Goal: Task Accomplishment & Management: Use online tool/utility

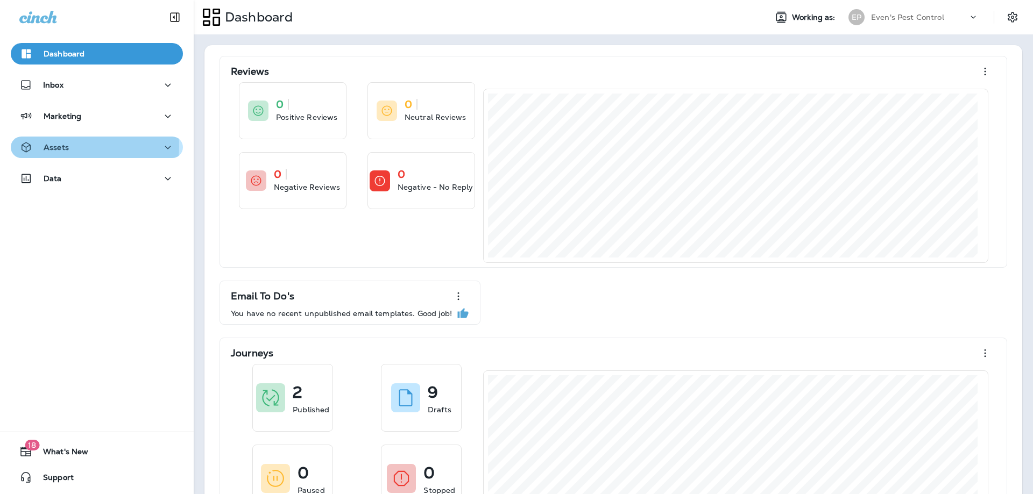
click at [84, 146] on div "Assets" at bounding box center [96, 147] width 155 height 13
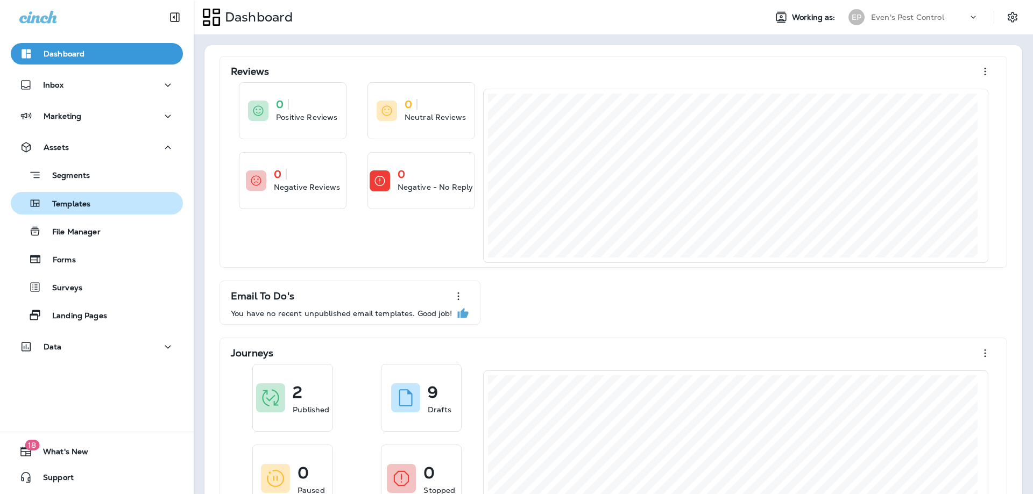
click at [104, 204] on div "Templates" at bounding box center [96, 203] width 163 height 16
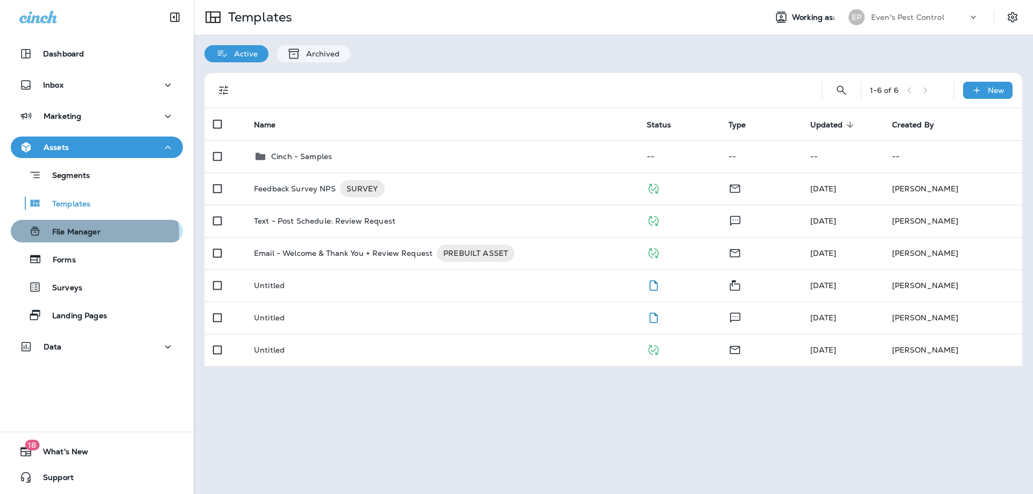
click at [90, 234] on p "File Manager" at bounding box center [70, 232] width 59 height 10
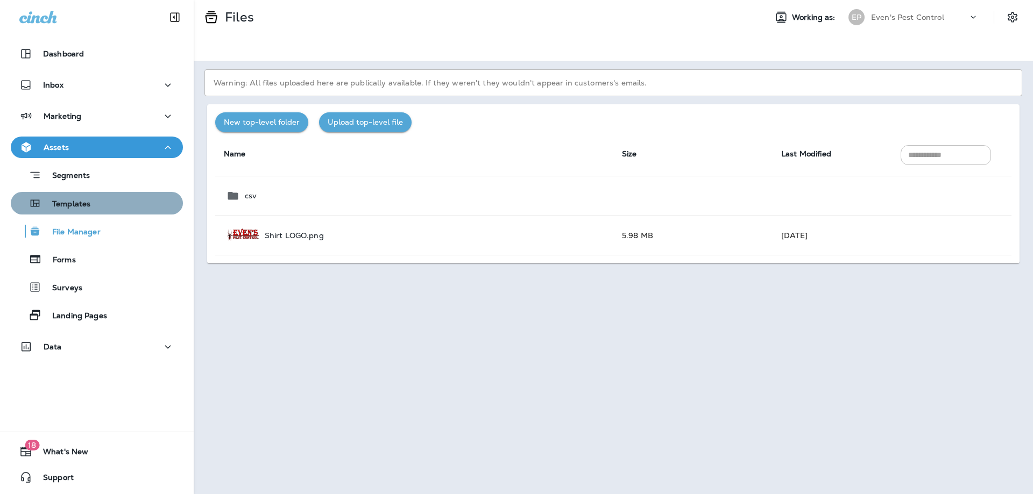
click at [99, 208] on div "Templates" at bounding box center [96, 203] width 163 height 16
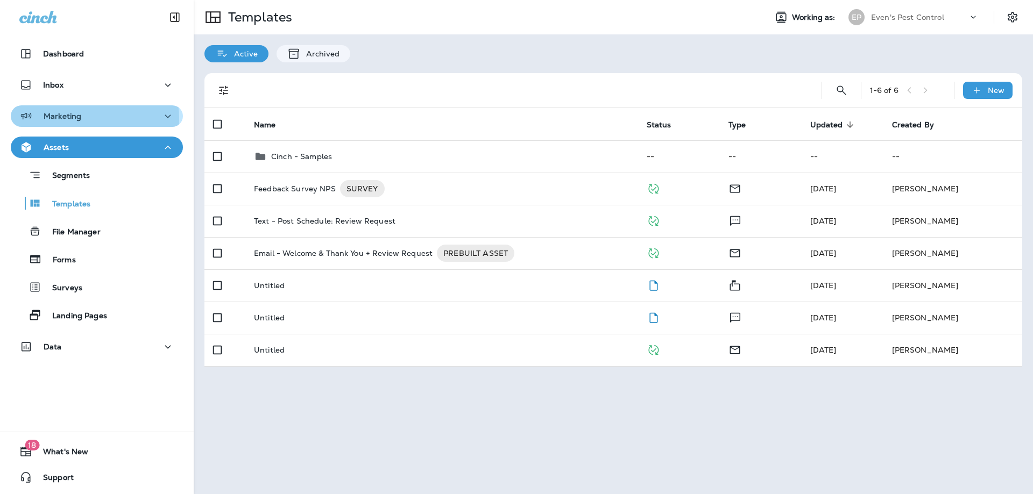
click at [81, 119] on div "Marketing" at bounding box center [96, 116] width 155 height 13
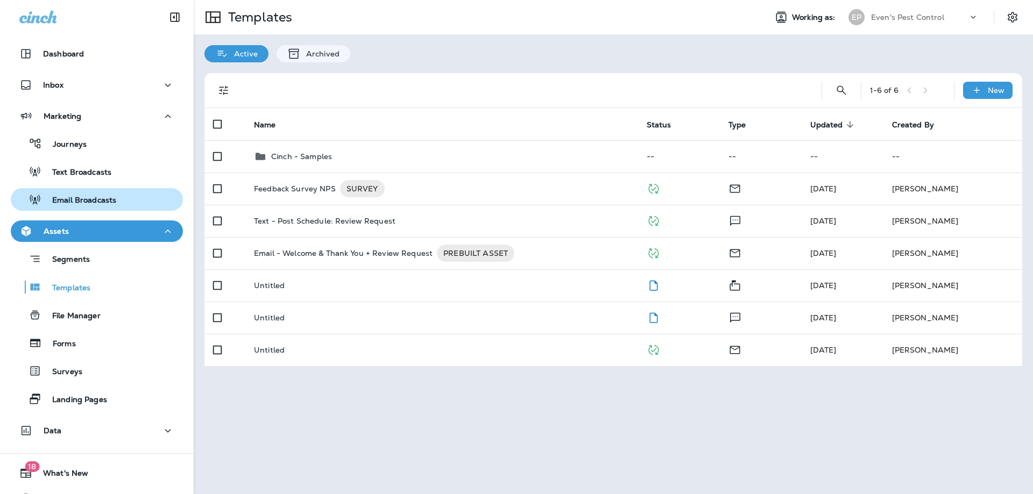
click at [95, 198] on p "Email Broadcasts" at bounding box center [78, 201] width 75 height 10
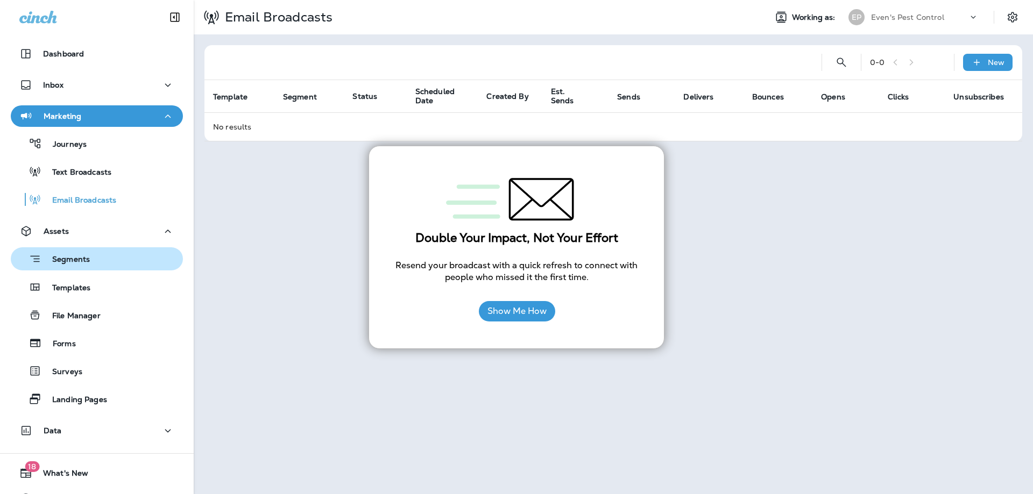
click at [107, 250] on button "Segments" at bounding box center [97, 258] width 172 height 23
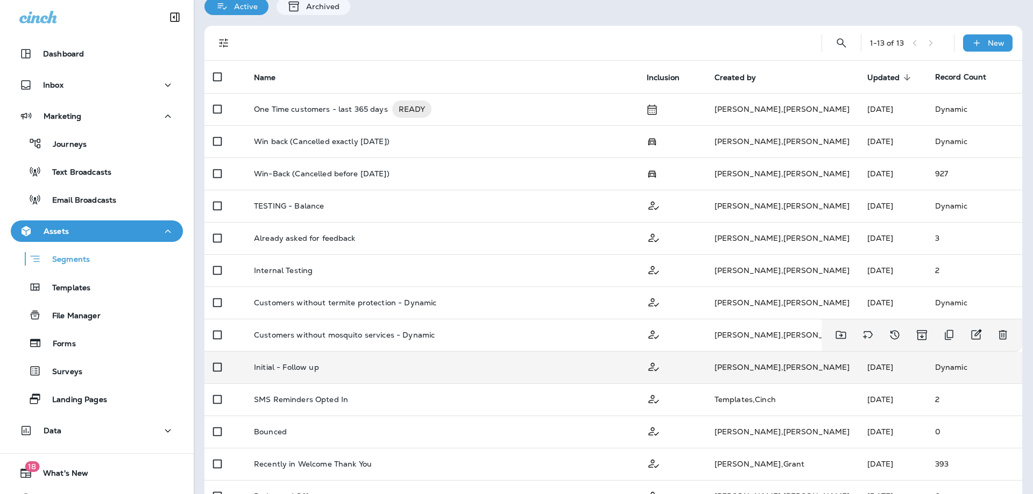
scroll to position [77, 0]
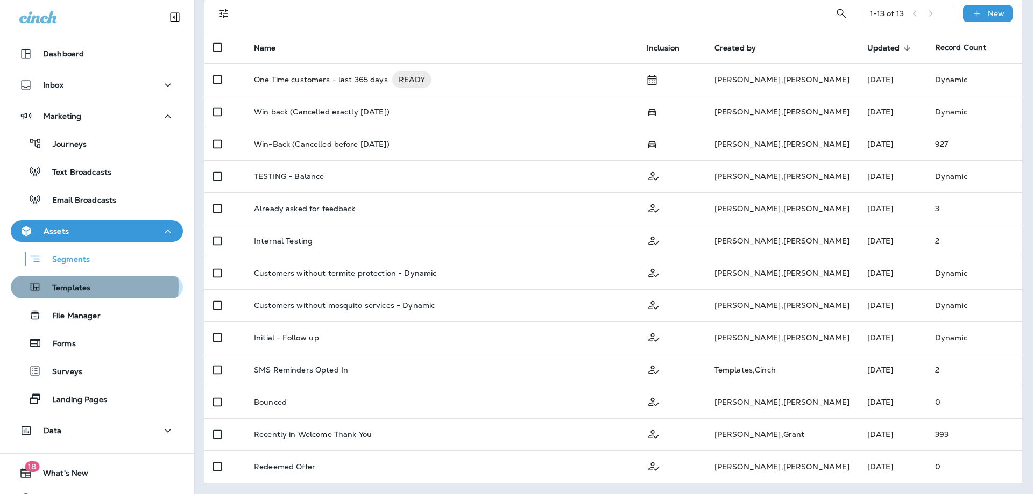
click at [80, 287] on p "Templates" at bounding box center [65, 288] width 49 height 10
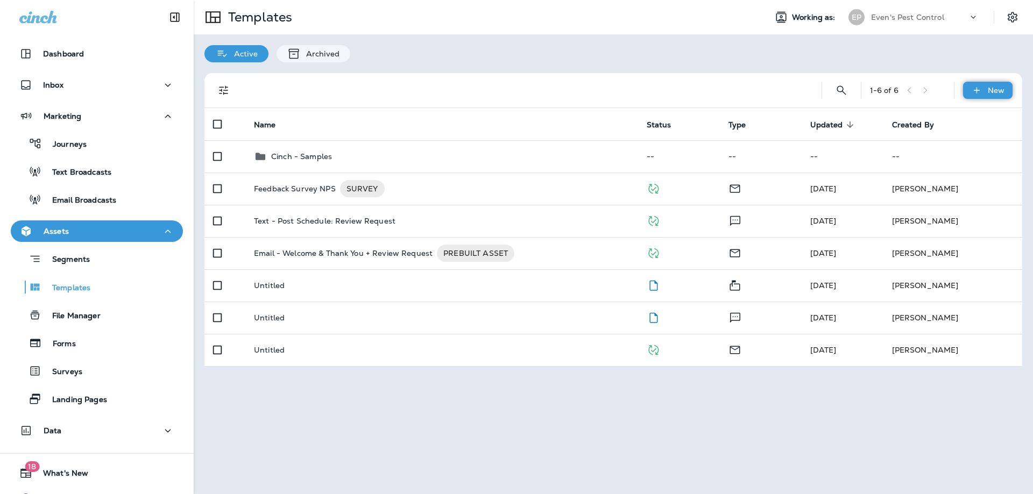
click at [1006, 94] on div "New" at bounding box center [987, 90] width 49 height 17
click at [346, 423] on div at bounding box center [516, 247] width 1033 height 494
click at [73, 375] on p "Surveys" at bounding box center [61, 372] width 41 height 10
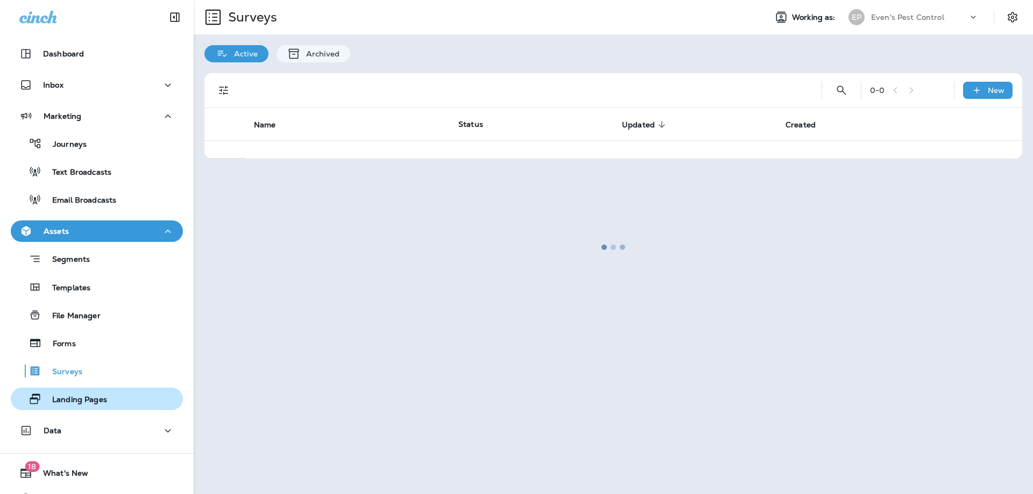
click at [77, 397] on p "Landing Pages" at bounding box center [74, 400] width 66 height 10
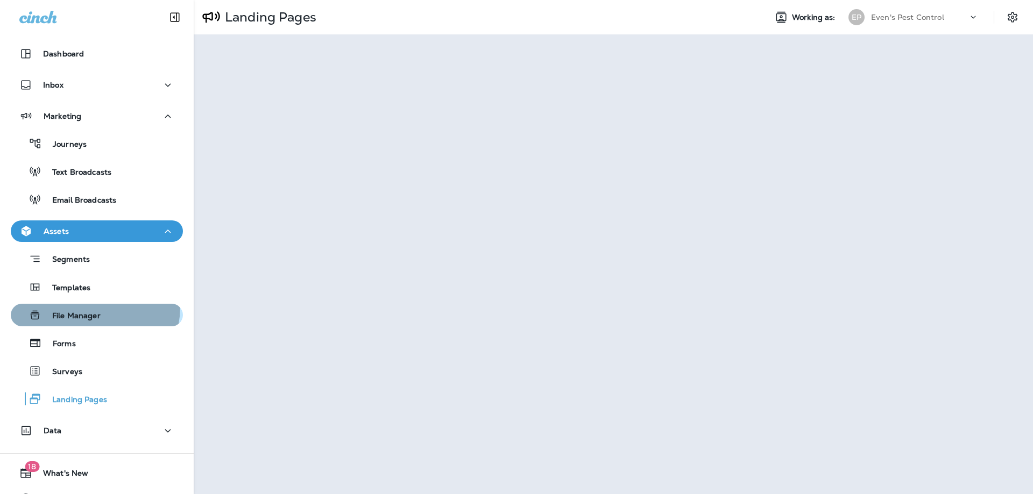
click at [81, 307] on button "File Manager" at bounding box center [97, 315] width 172 height 23
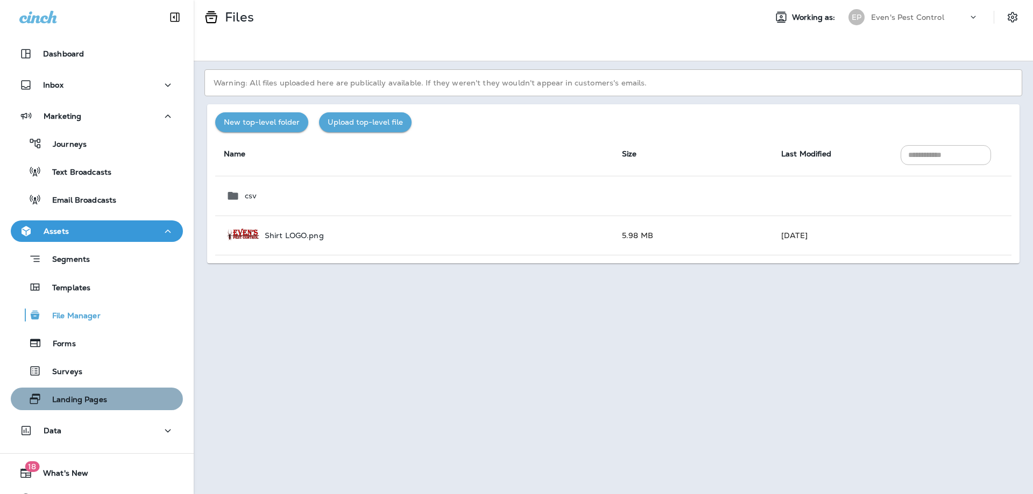
click at [96, 403] on p "Landing Pages" at bounding box center [74, 400] width 66 height 10
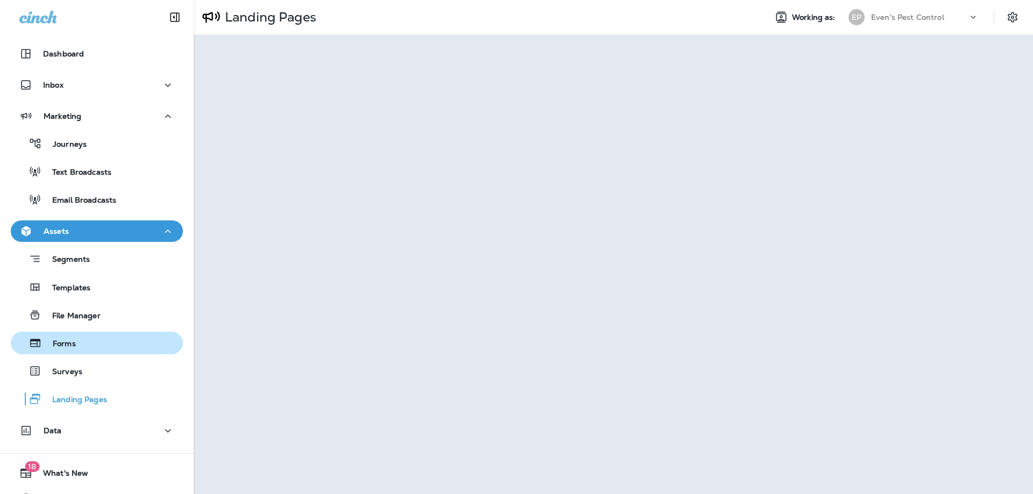
click at [65, 340] on p "Forms" at bounding box center [59, 344] width 34 height 10
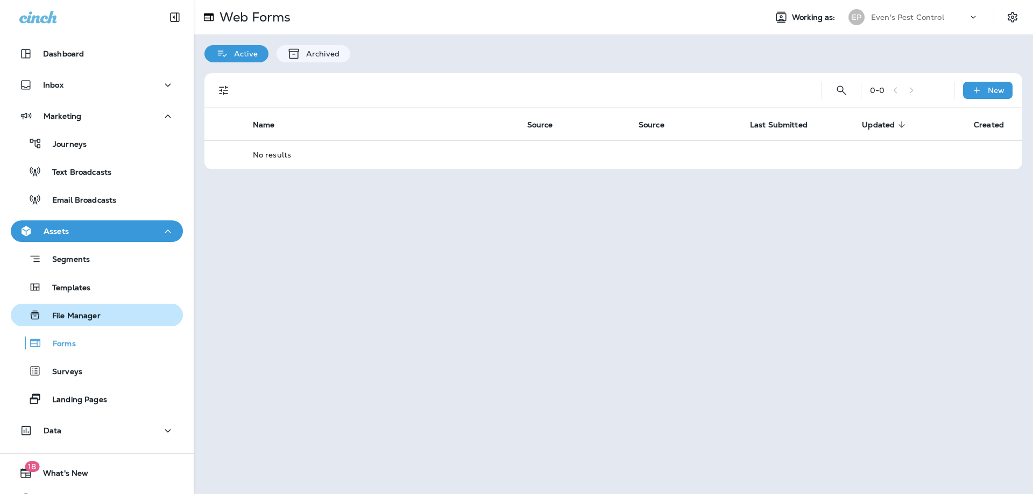
click at [69, 320] on p "File Manager" at bounding box center [70, 316] width 59 height 10
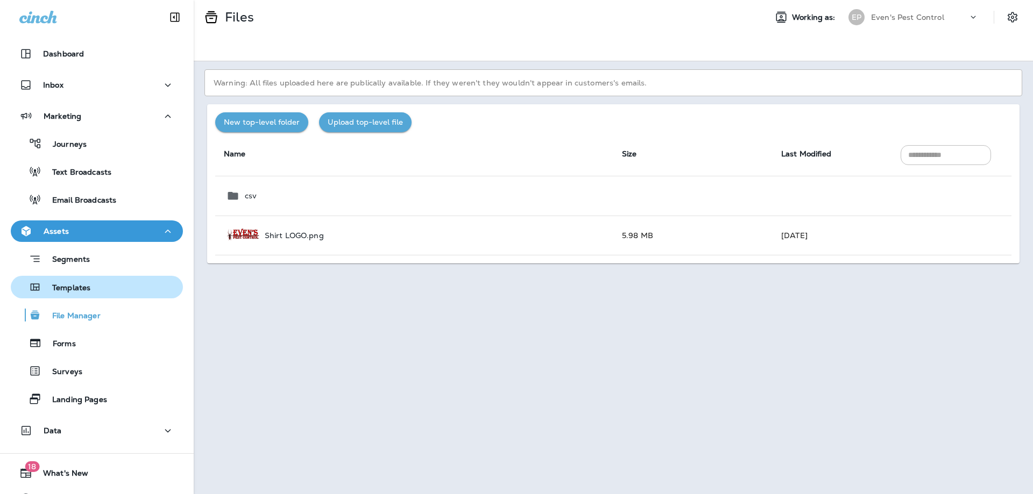
click at [77, 289] on p "Templates" at bounding box center [65, 288] width 49 height 10
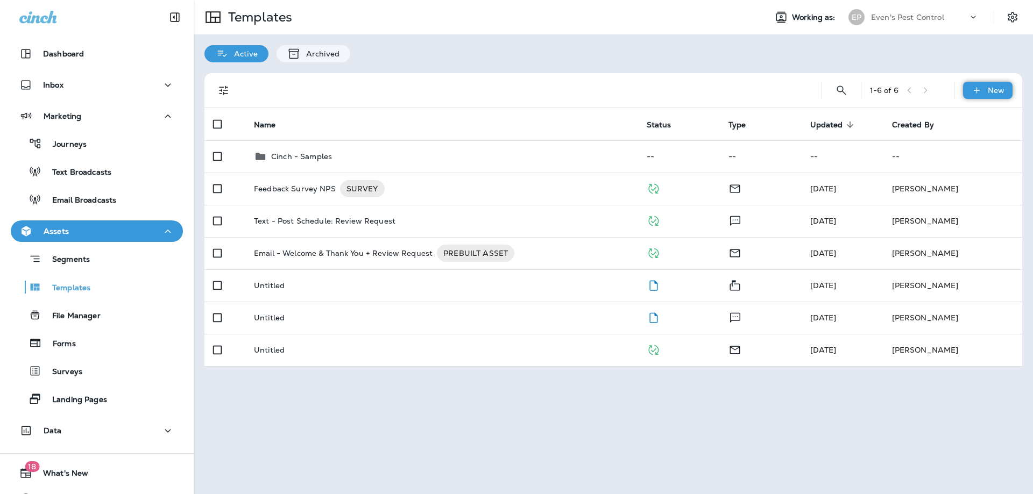
click at [990, 89] on p "New" at bounding box center [995, 90] width 17 height 9
click at [978, 119] on li "New Template" at bounding box center [980, 118] width 91 height 26
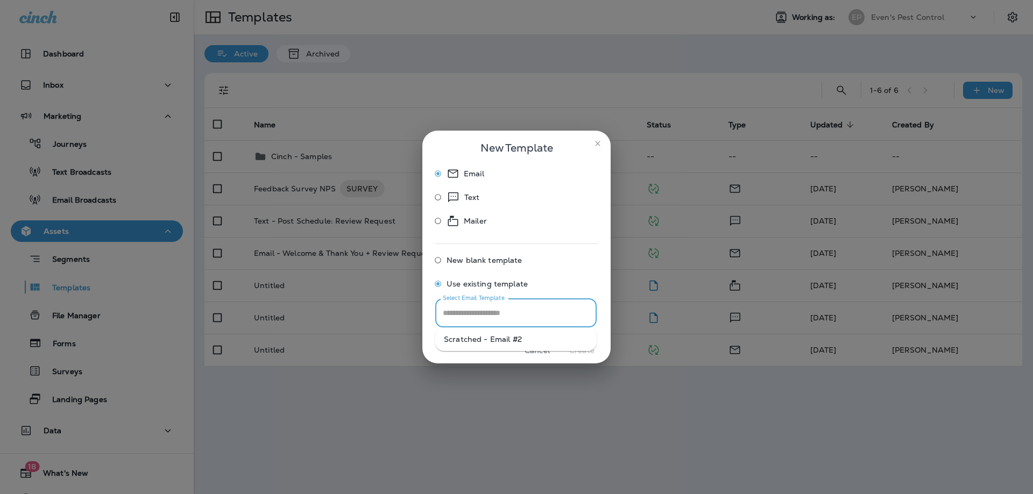
click at [492, 317] on input "Select Email Template" at bounding box center [516, 313] width 152 height 19
click at [601, 143] on icon "close" at bounding box center [597, 143] width 9 height 9
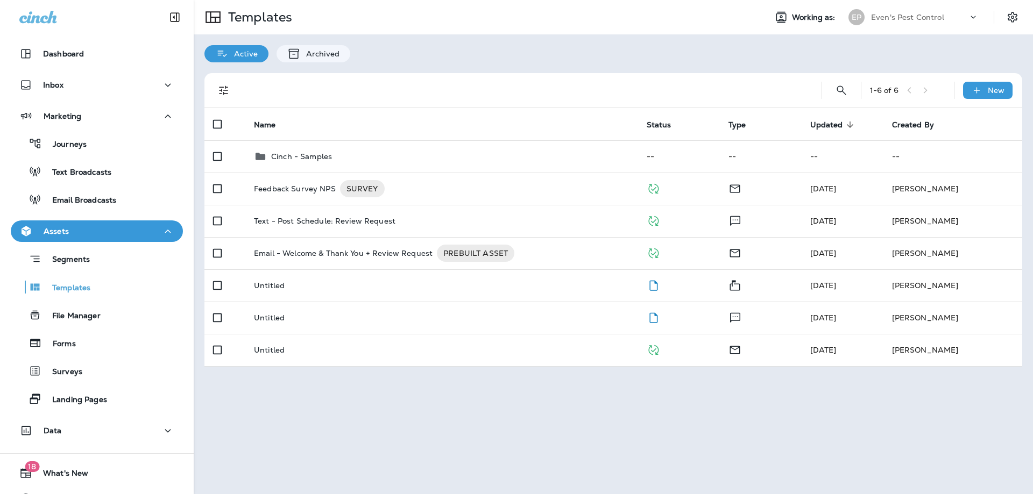
click at [239, 48] on div "Active" at bounding box center [236, 53] width 64 height 17
click at [307, 54] on p "Archived" at bounding box center [320, 53] width 39 height 9
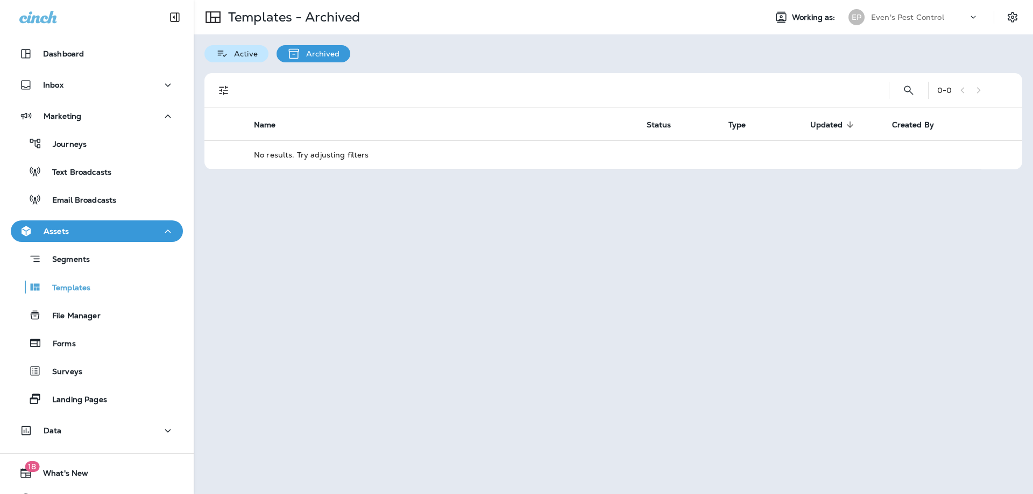
click at [238, 53] on p "Active" at bounding box center [243, 53] width 29 height 9
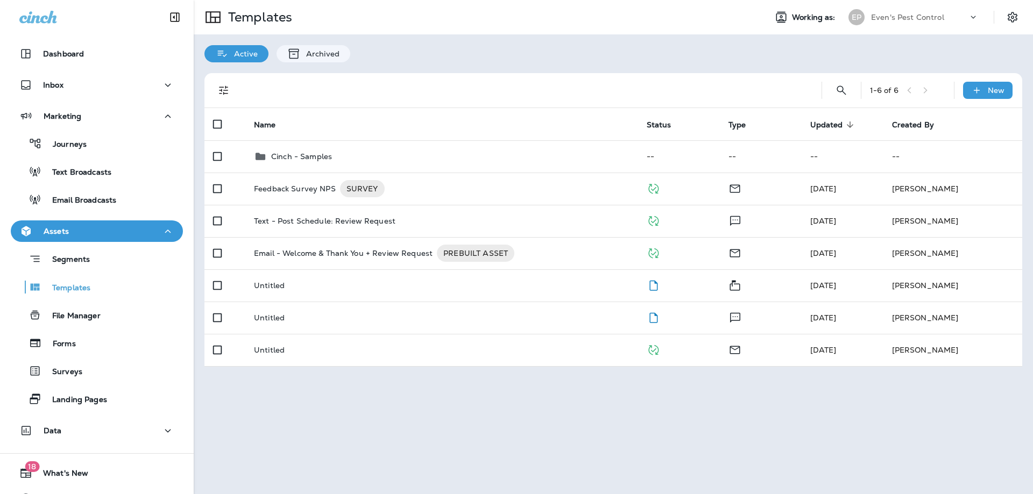
click at [58, 232] on p "Assets" at bounding box center [56, 231] width 25 height 9
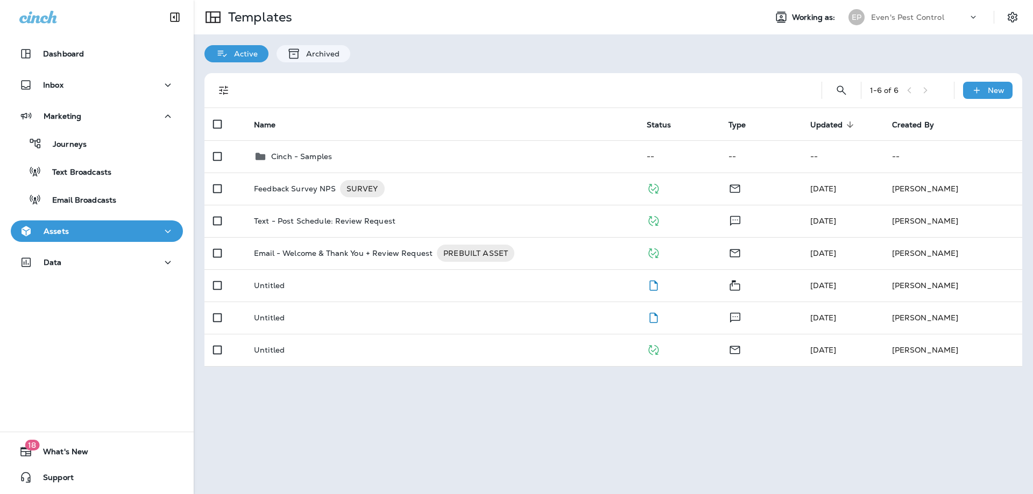
click at [58, 232] on p "Assets" at bounding box center [56, 231] width 25 height 9
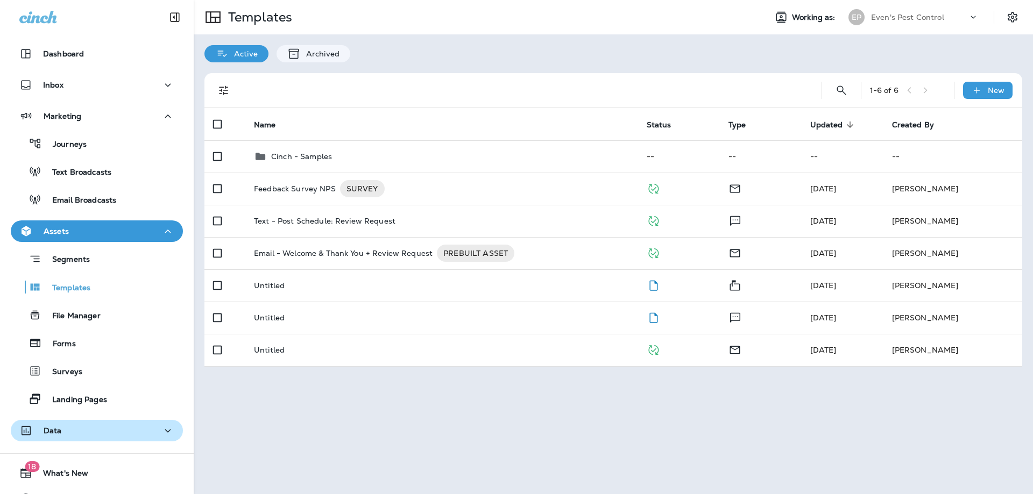
scroll to position [22, 0]
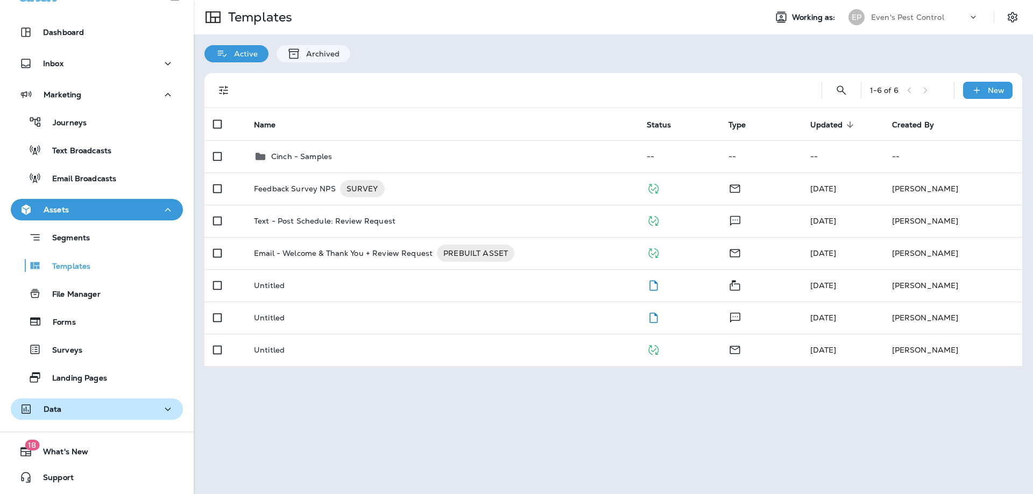
click at [93, 409] on div "Data" at bounding box center [96, 409] width 155 height 13
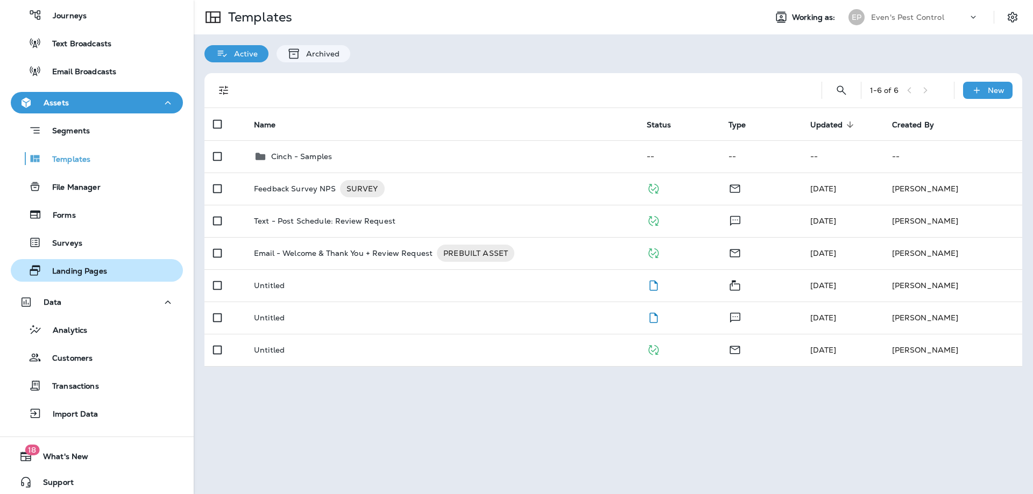
scroll to position [133, 0]
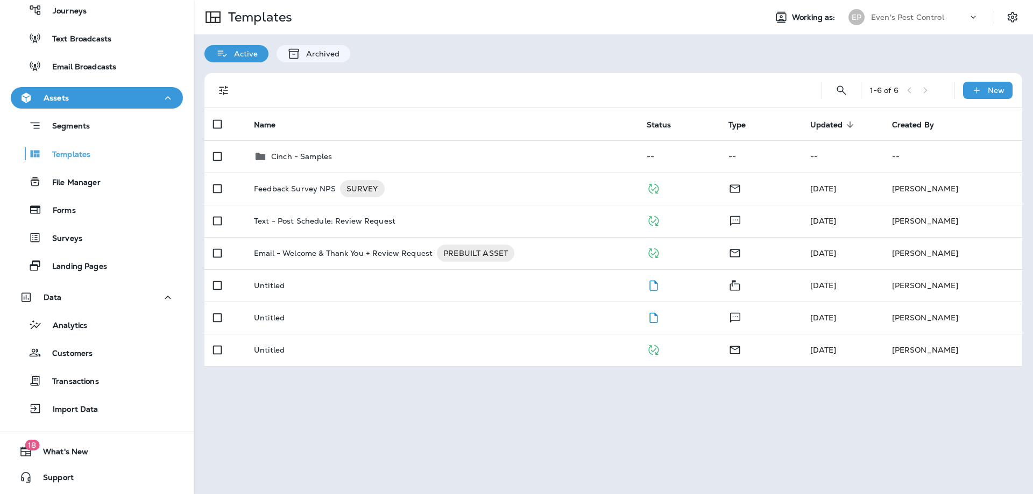
click at [111, 97] on div "Assets" at bounding box center [96, 97] width 155 height 13
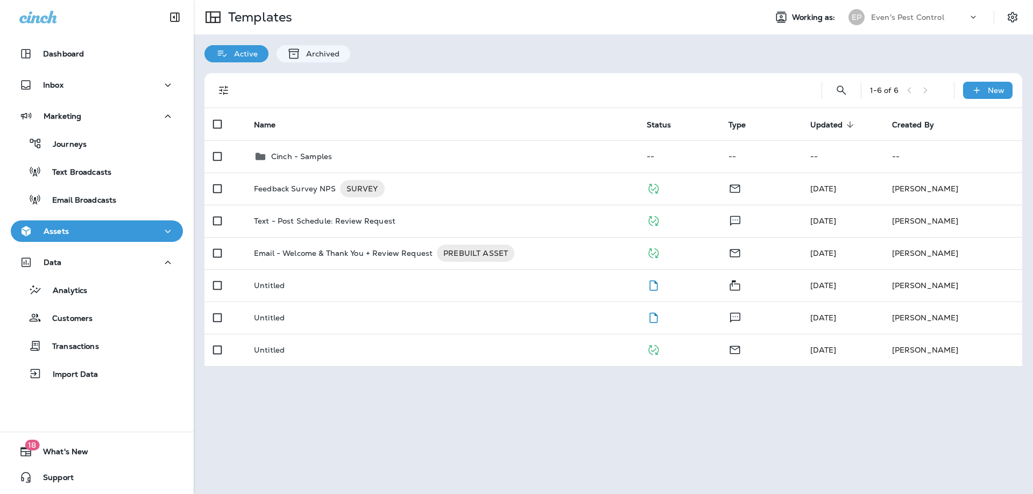
scroll to position [0, 0]
click at [65, 232] on p "Assets" at bounding box center [56, 231] width 25 height 9
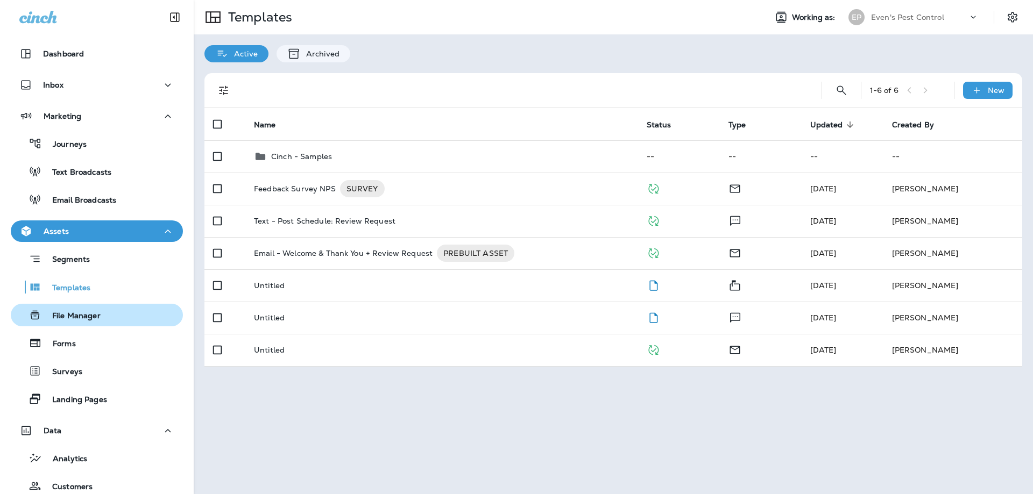
click at [66, 322] on div "File Manager" at bounding box center [58, 315] width 86 height 16
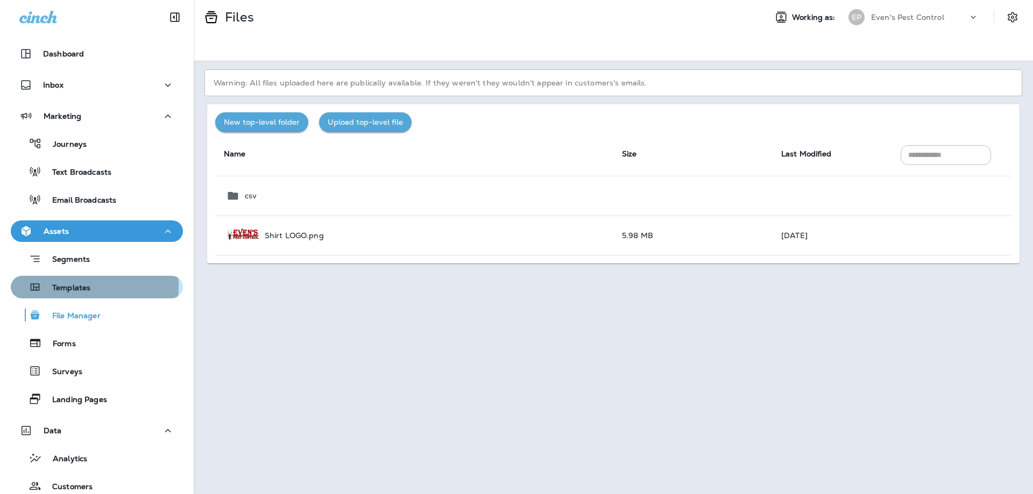
click at [72, 286] on p "Templates" at bounding box center [65, 288] width 49 height 10
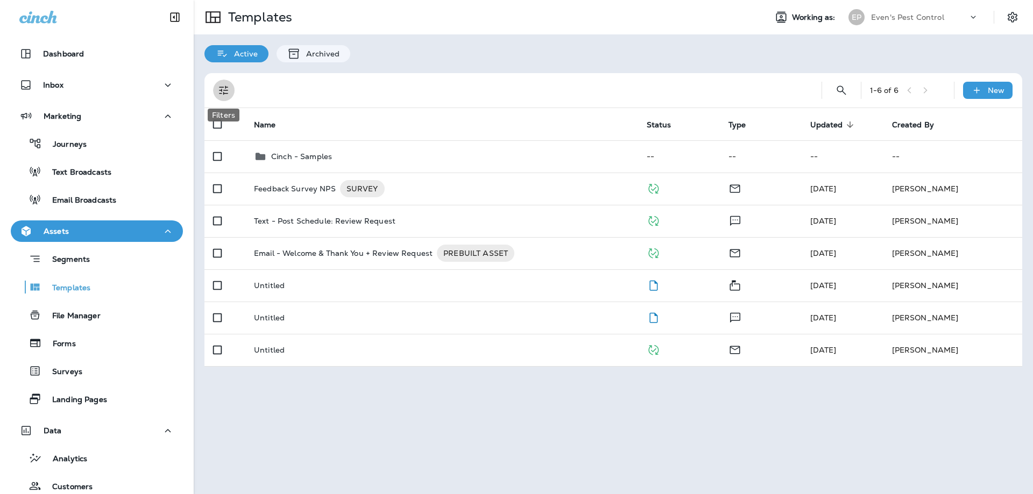
click at [218, 89] on icon "Filters" at bounding box center [223, 90] width 13 height 13
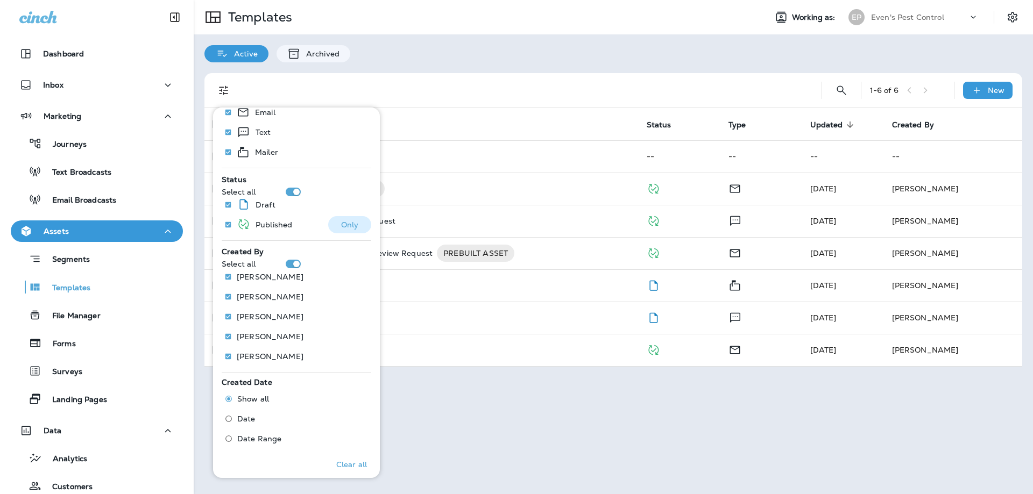
scroll to position [154, 0]
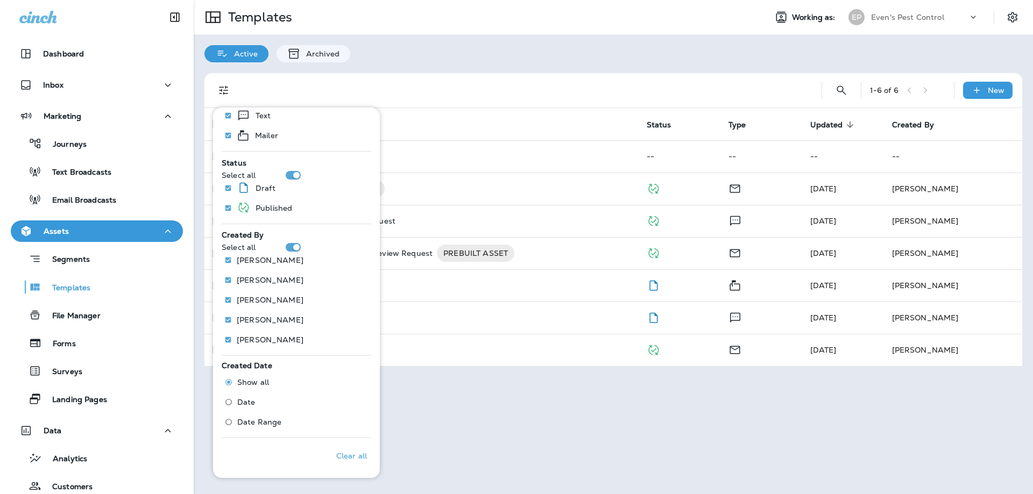
click at [418, 390] on div "Templates Working as: EP Even's Pest Control Active Archived 1 - 6 of 6 New Nam…" at bounding box center [613, 247] width 839 height 494
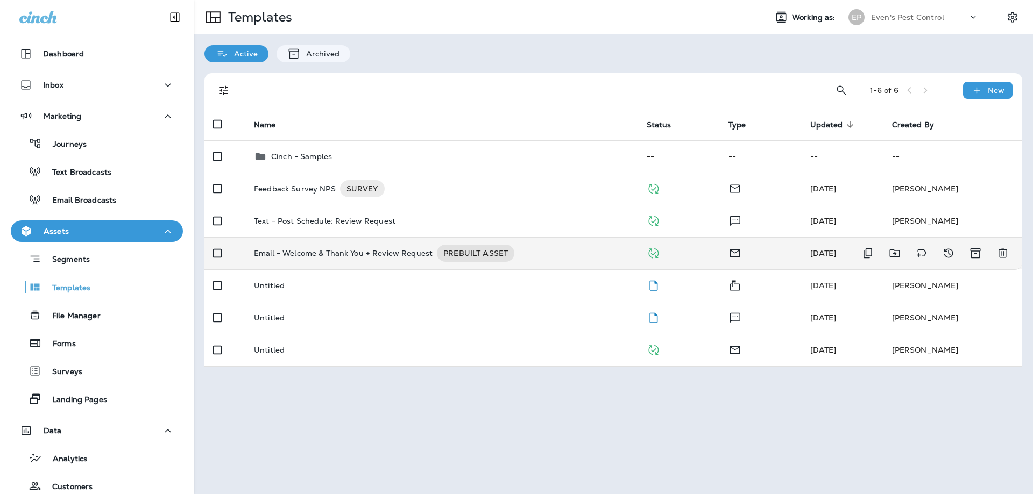
click at [320, 253] on p "Email - Welcome & Thank You + Review Request" at bounding box center [343, 253] width 179 height 17
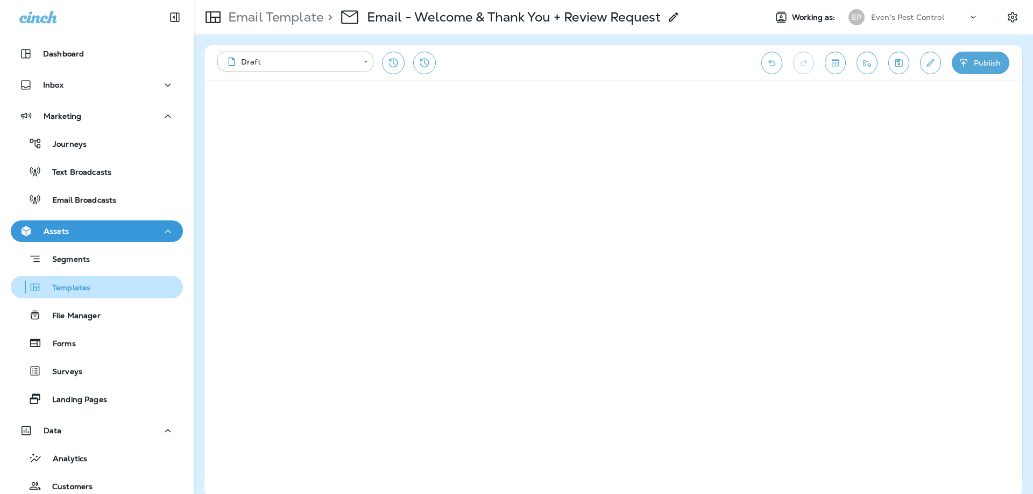
click at [72, 290] on p "Templates" at bounding box center [65, 288] width 49 height 10
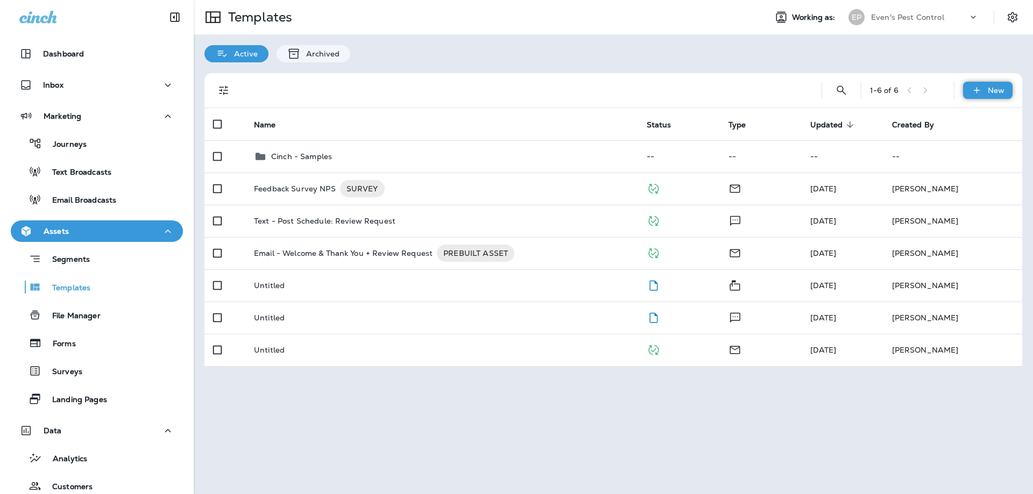
click at [987, 91] on div "New" at bounding box center [987, 90] width 49 height 17
click at [977, 121] on li "New Template" at bounding box center [980, 118] width 91 height 26
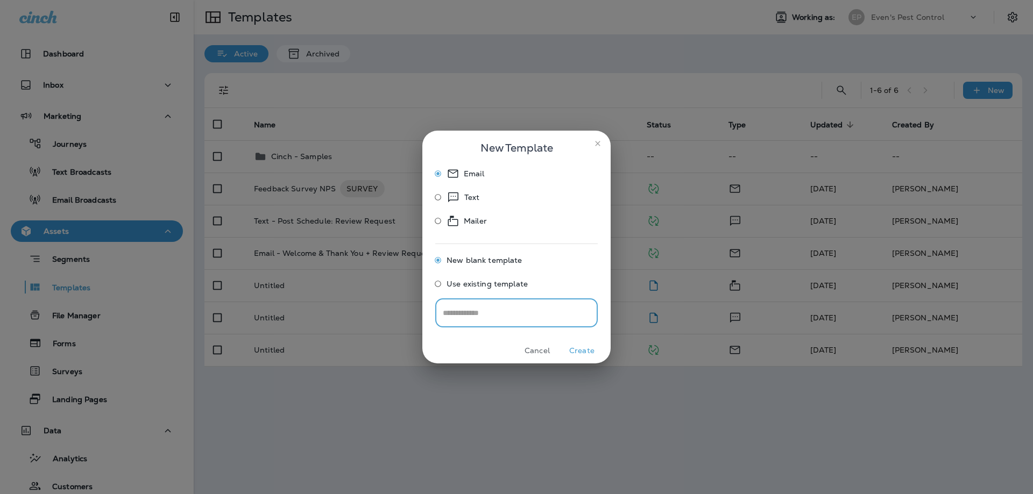
click at [526, 308] on input "text" at bounding box center [516, 313] width 162 height 29
drag, startPoint x: 524, startPoint y: 311, endPoint x: 426, endPoint y: 312, distance: 97.4
click at [426, 312] on div "**********" at bounding box center [516, 251] width 188 height 173
type input "**********"
click at [589, 346] on button "Create" at bounding box center [581, 351] width 40 height 17
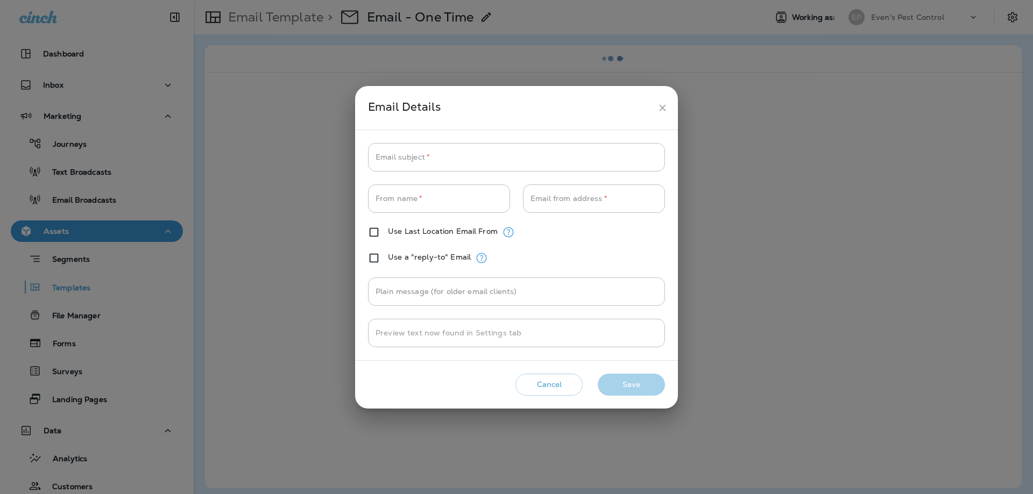
type input "**********"
click at [478, 155] on input "Email subject   *" at bounding box center [516, 157] width 297 height 29
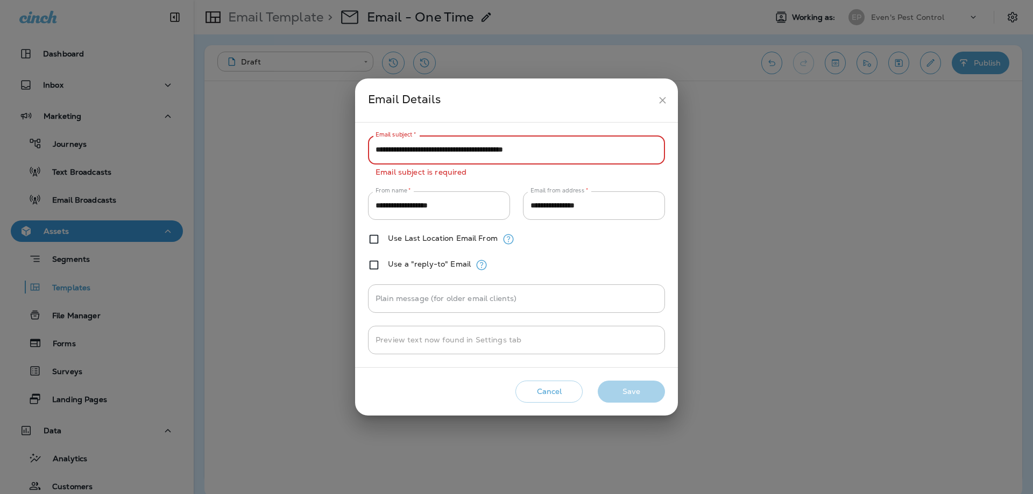
type input "**********"
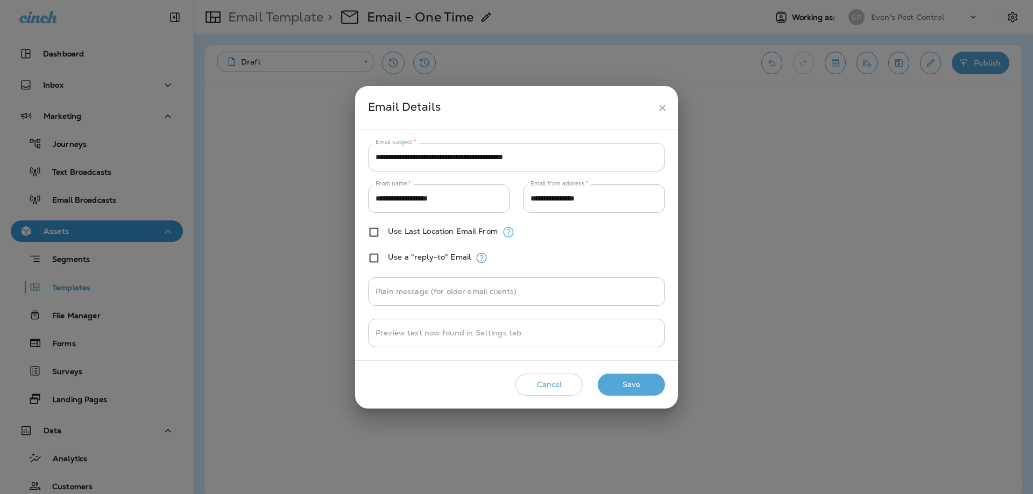
click at [605, 155] on input "**********" at bounding box center [516, 157] width 297 height 29
click at [537, 289] on input "Plain message (for older email clients)" at bounding box center [516, 292] width 297 height 29
click at [560, 295] on input "Plain message (for older email clients)" at bounding box center [516, 292] width 297 height 29
click at [586, 289] on input "Plain message (for older email clients)" at bounding box center [516, 292] width 297 height 29
click at [653, 392] on button "Save" at bounding box center [631, 385] width 67 height 22
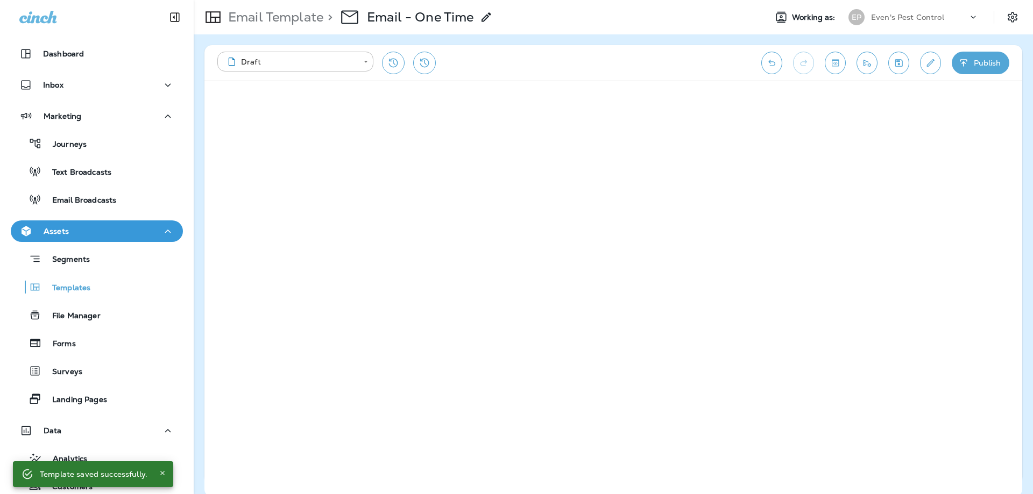
click at [82, 236] on div "Assets" at bounding box center [96, 231] width 155 height 13
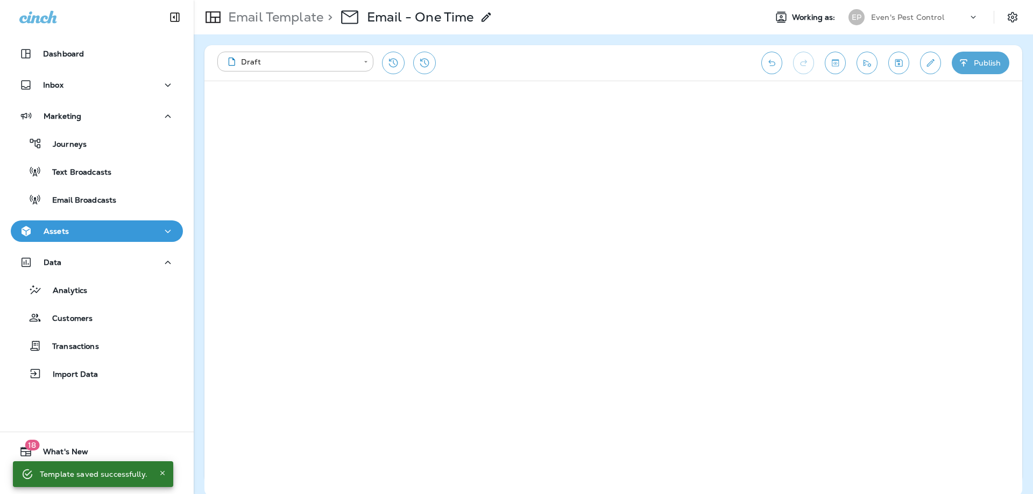
click at [81, 237] on div "Assets" at bounding box center [96, 231] width 155 height 13
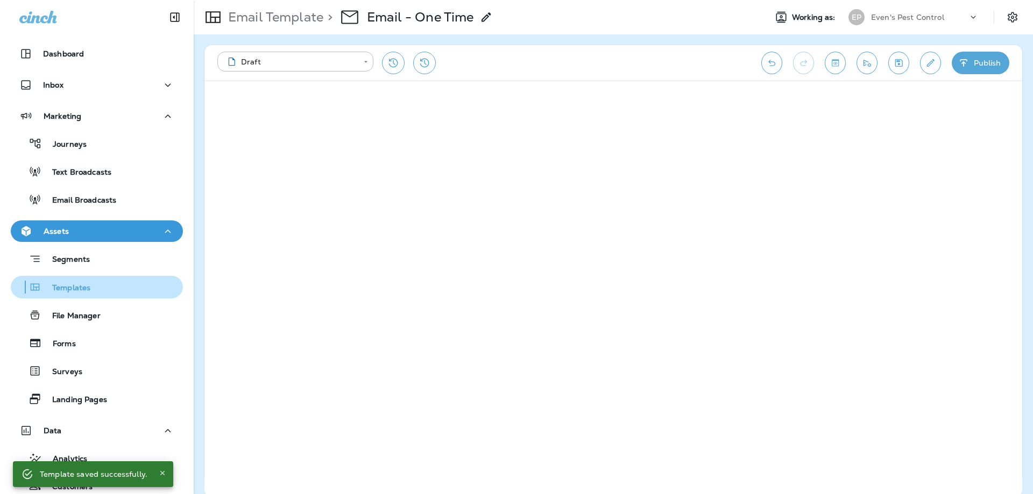
click at [74, 296] on button "Templates" at bounding box center [97, 287] width 172 height 23
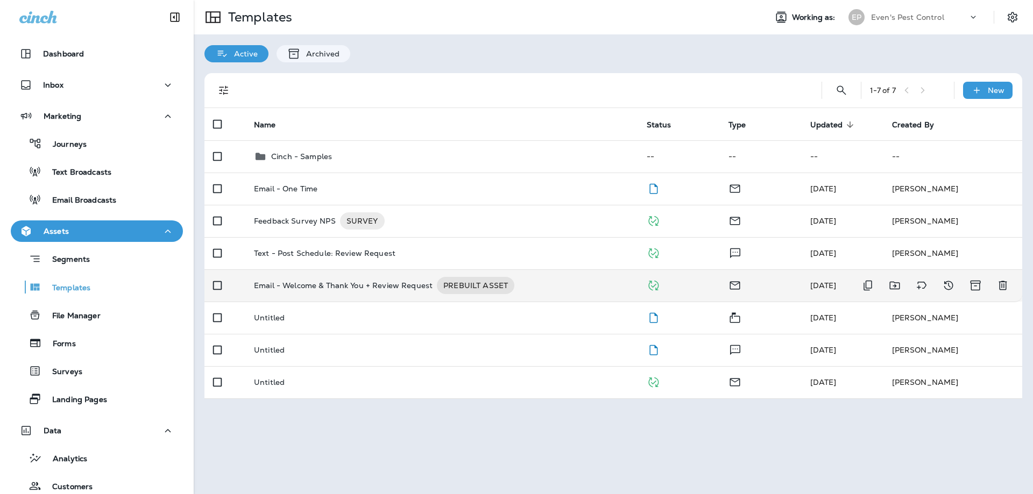
click at [282, 295] on td "Email - Welcome & Thank You + Review Request PREBUILT ASSET" at bounding box center [441, 285] width 393 height 32
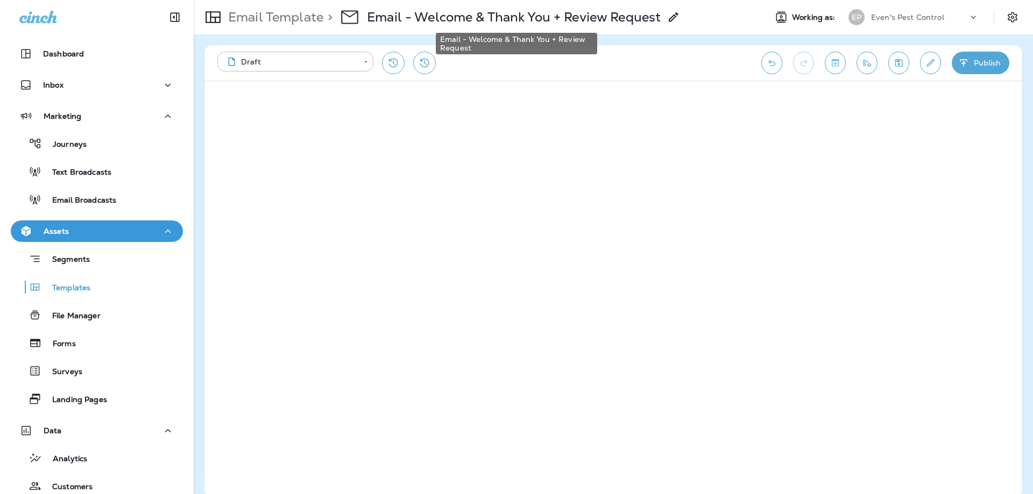
click at [565, 20] on p "Email - Welcome & Thank You + Review Request" at bounding box center [514, 17] width 294 height 16
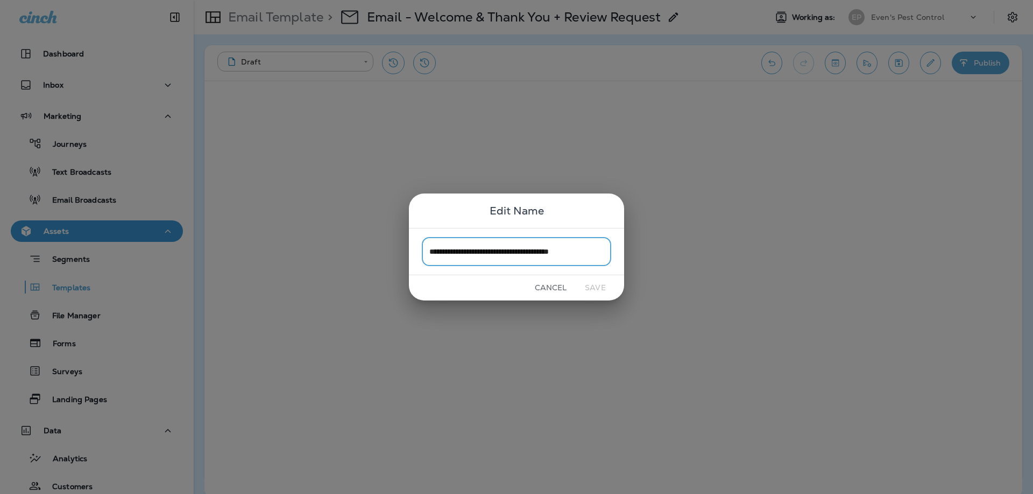
click at [552, 283] on button "Cancel" at bounding box center [550, 288] width 40 height 17
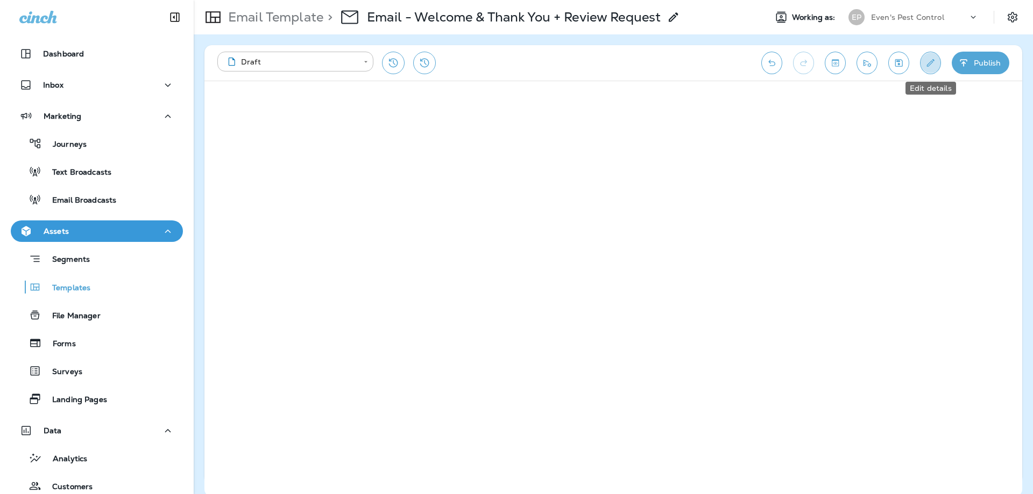
click at [925, 69] on button "Edit details" at bounding box center [930, 63] width 21 height 23
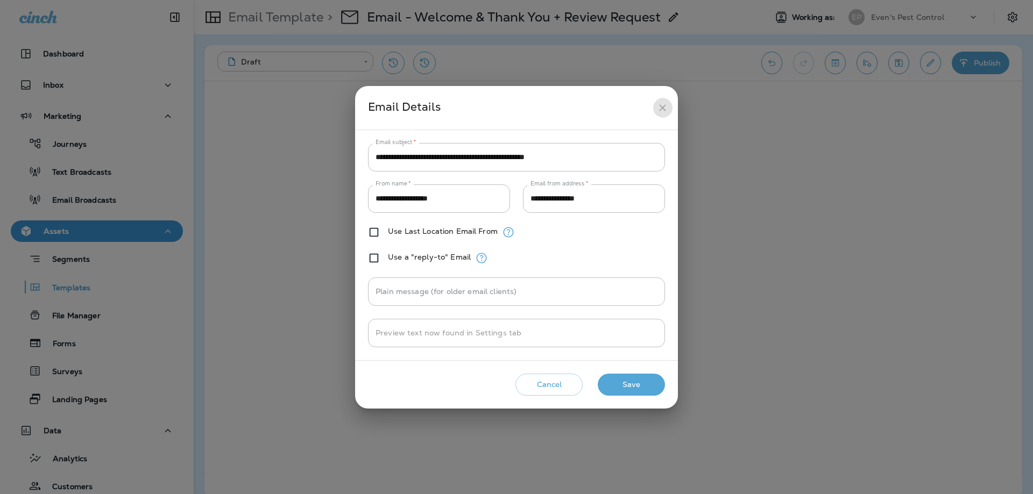
click at [656, 108] on button "close" at bounding box center [662, 108] width 20 height 20
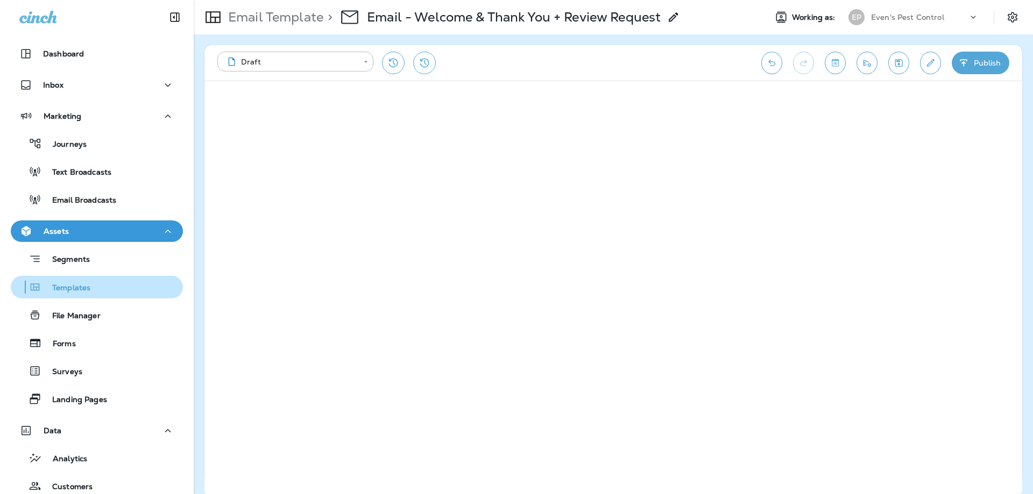
click at [77, 282] on div "Templates" at bounding box center [52, 287] width 75 height 16
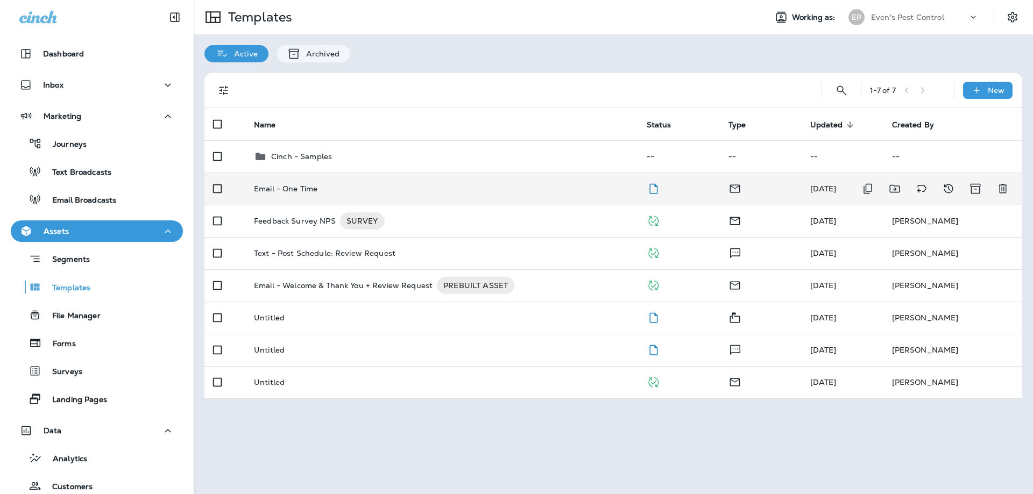
click at [338, 193] on td "Email - One Time" at bounding box center [441, 189] width 393 height 32
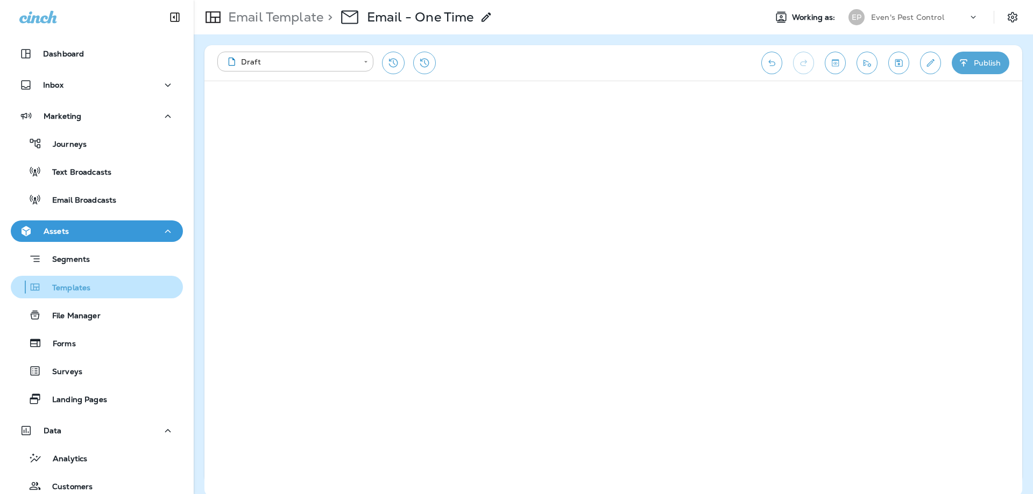
drag, startPoint x: 76, startPoint y: 289, endPoint x: 83, endPoint y: 287, distance: 7.2
click at [76, 288] on p "Templates" at bounding box center [65, 288] width 49 height 10
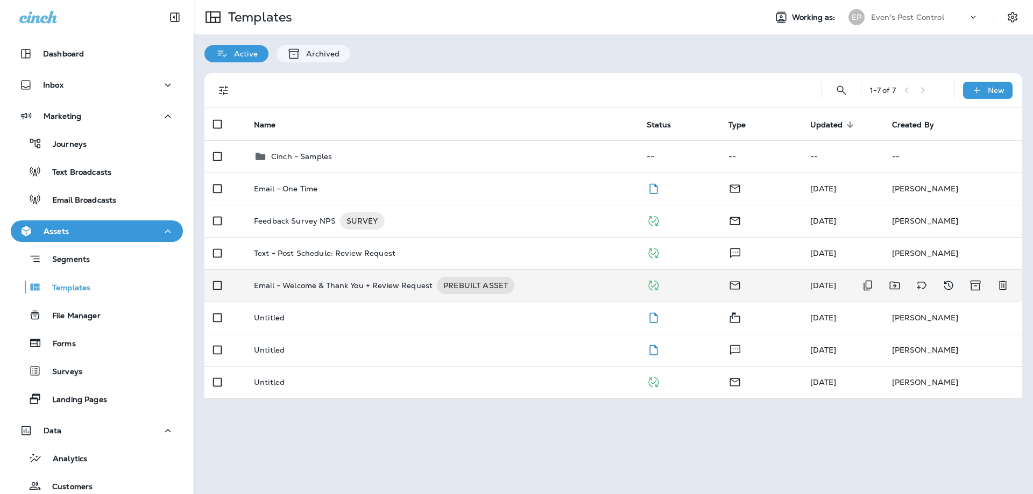
click at [363, 287] on p "Email - Welcome & Thank You + Review Request" at bounding box center [343, 285] width 179 height 17
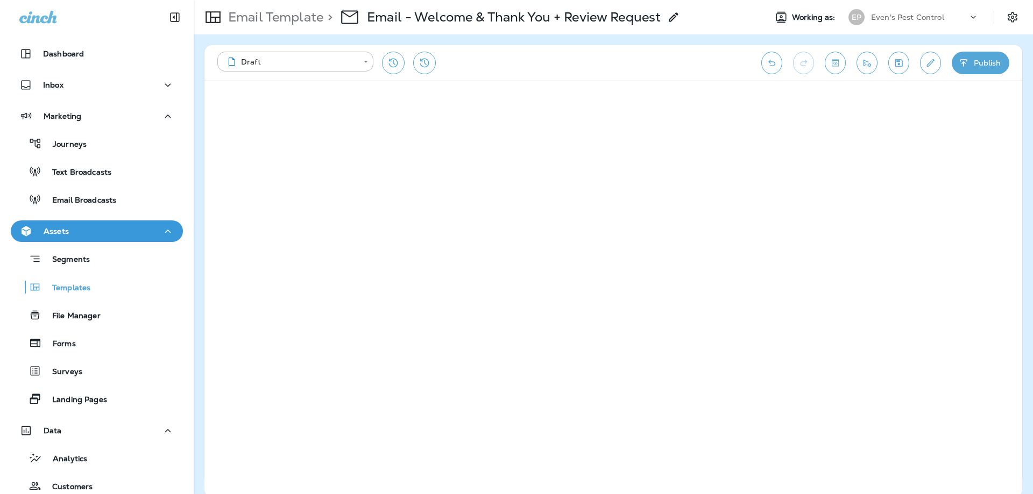
click at [989, 65] on button "Publish" at bounding box center [980, 63] width 58 height 23
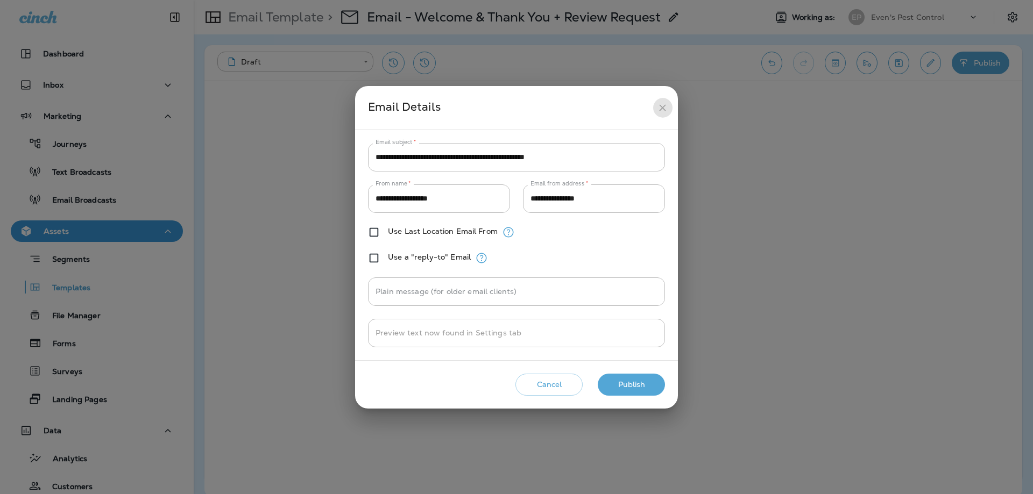
click at [669, 106] on button "close" at bounding box center [662, 108] width 20 height 20
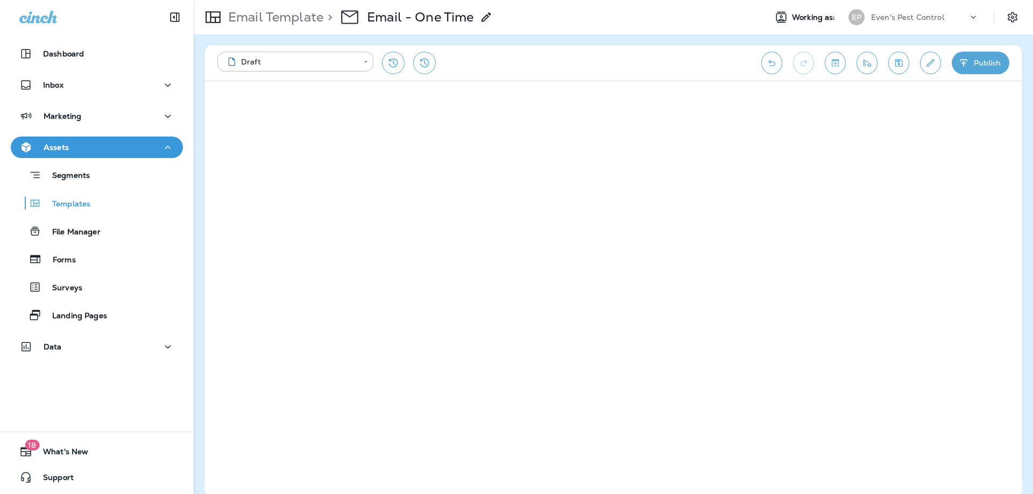
scroll to position [2, 0]
click at [898, 65] on icon "Save" at bounding box center [899, 61] width 8 height 8
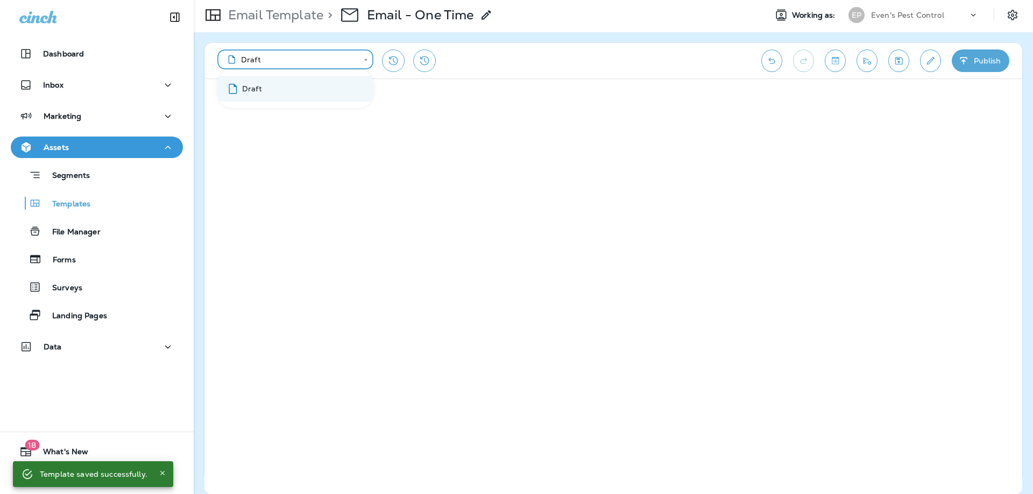
click at [324, 0] on body "**********" at bounding box center [516, 0] width 1033 height 0
click at [548, 58] on div at bounding box center [516, 247] width 1033 height 494
drag, startPoint x: 54, startPoint y: 477, endPoint x: 75, endPoint y: 471, distance: 21.1
click at [54, 476] on div "Template saved successfully." at bounding box center [94, 474] width 108 height 19
drag, startPoint x: 162, startPoint y: 477, endPoint x: 157, endPoint y: 468, distance: 10.0
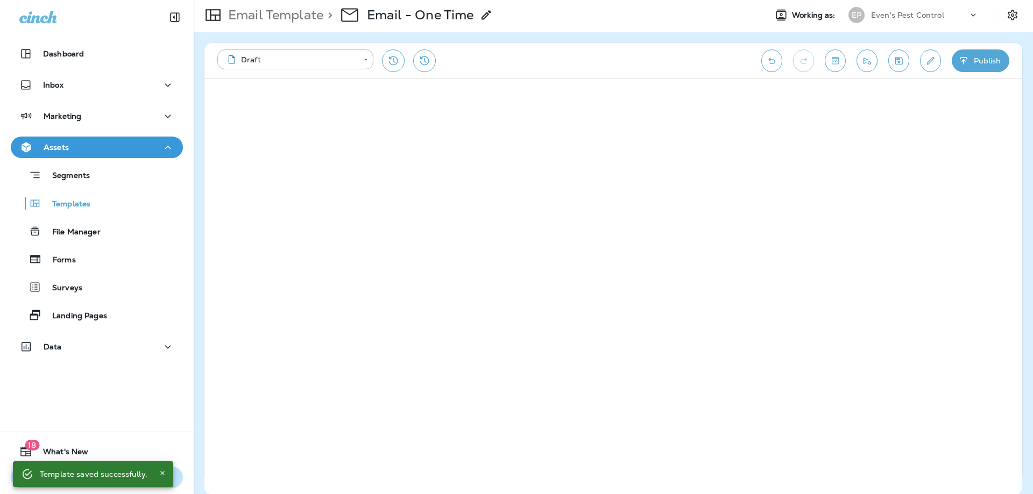
click at [162, 477] on icon "Close" at bounding box center [163, 474] width 8 height 8
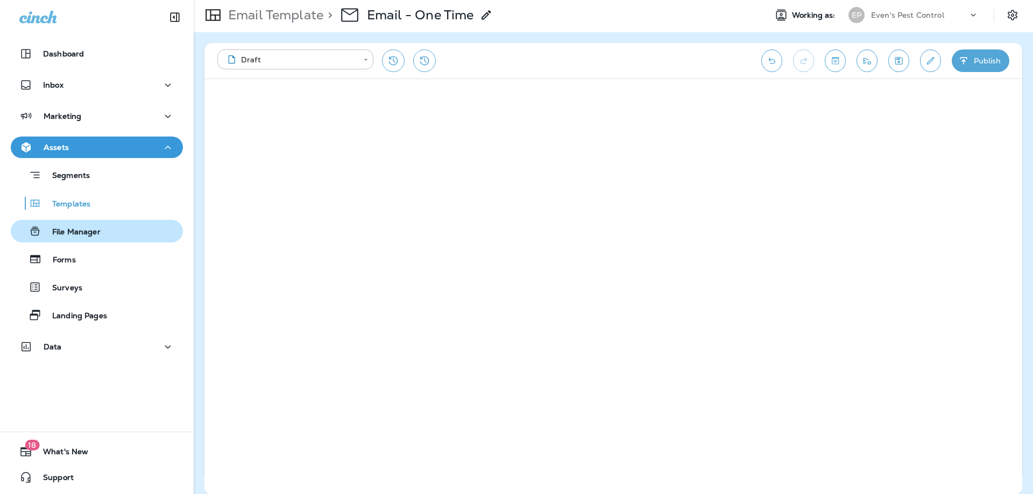
click at [79, 228] on p "File Manager" at bounding box center [70, 232] width 59 height 10
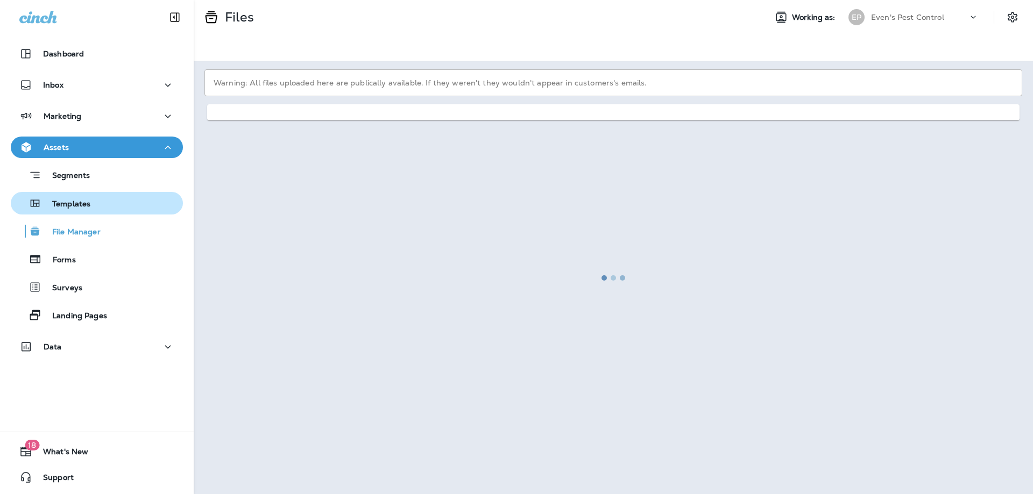
click at [84, 205] on p "Templates" at bounding box center [65, 205] width 49 height 10
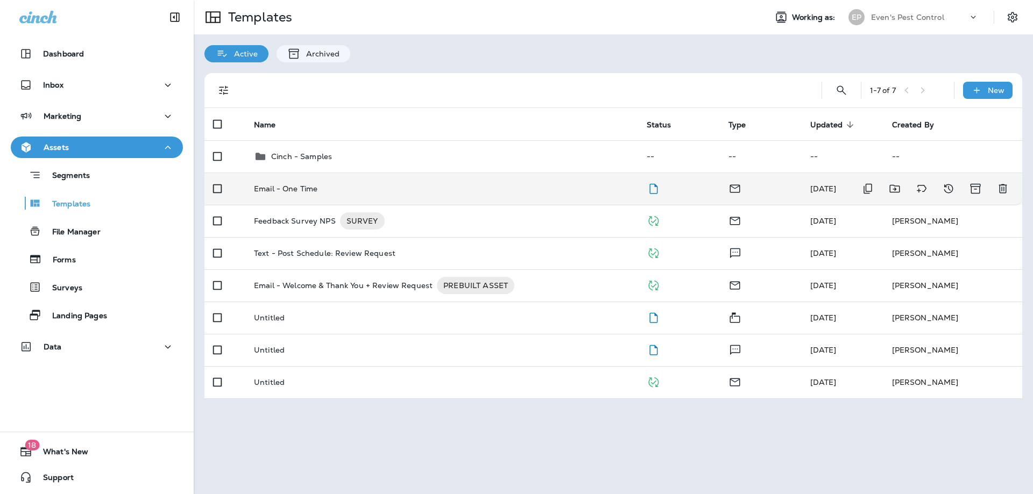
click at [302, 189] on p "Email - One Time" at bounding box center [285, 188] width 63 height 9
